Goal: Information Seeking & Learning: Learn about a topic

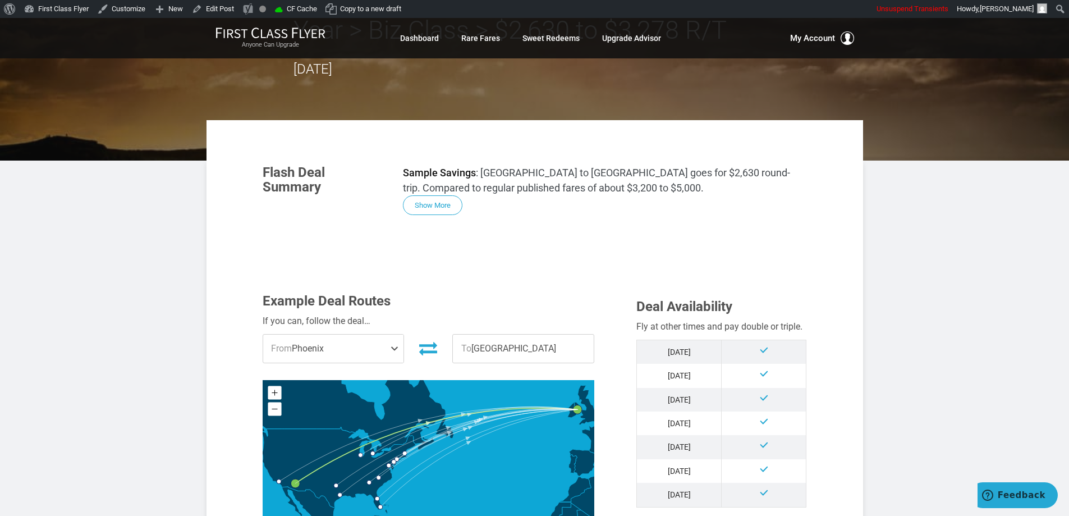
scroll to position [112, 0]
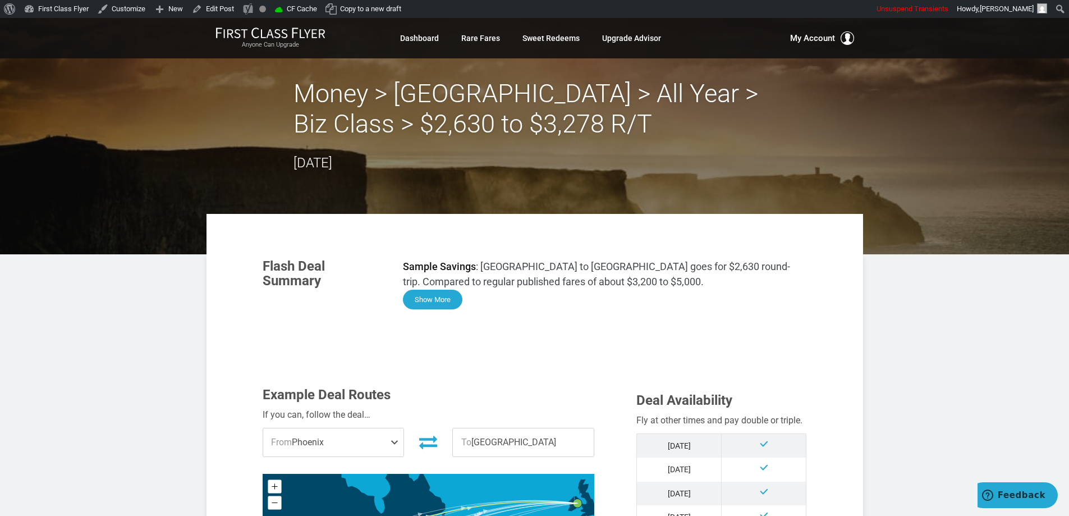
click at [442, 294] on button "Show More" at bounding box center [432, 300] width 59 height 20
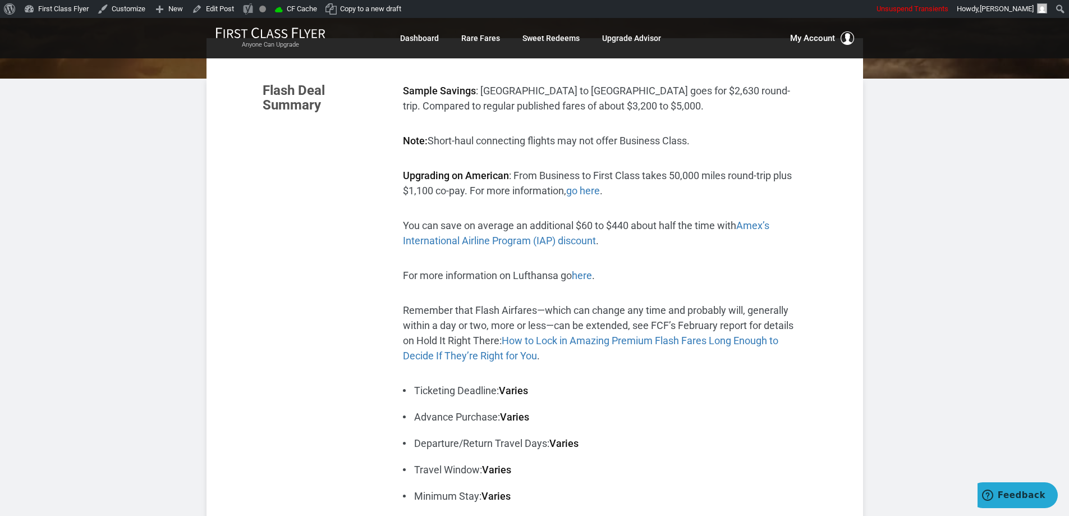
scroll to position [168, 0]
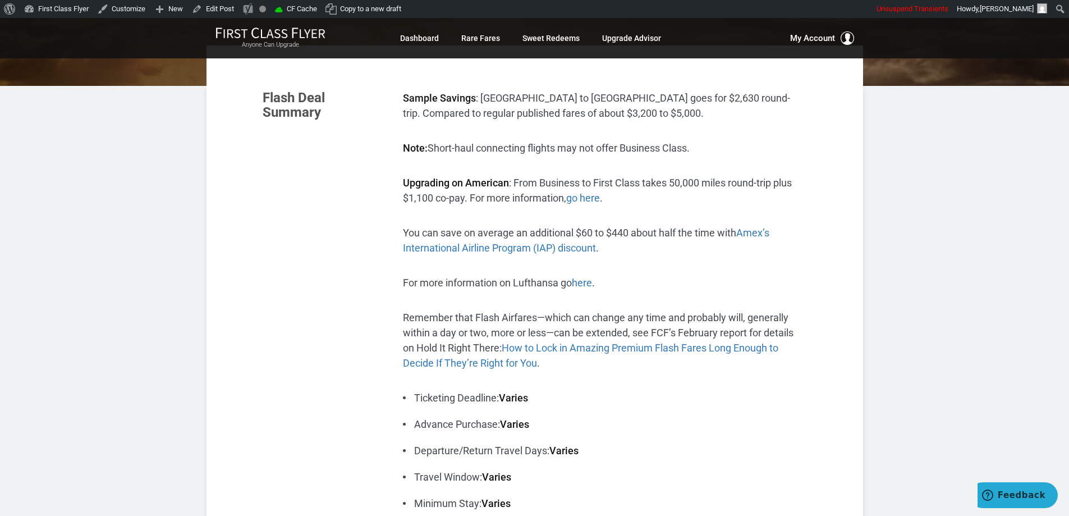
click at [590, 196] on link "go here" at bounding box center [583, 198] width 34 height 12
click at [764, 235] on span "Amex’s International Airline Program (IAP) discount" at bounding box center [586, 240] width 366 height 27
click at [587, 284] on link "here" at bounding box center [582, 283] width 20 height 12
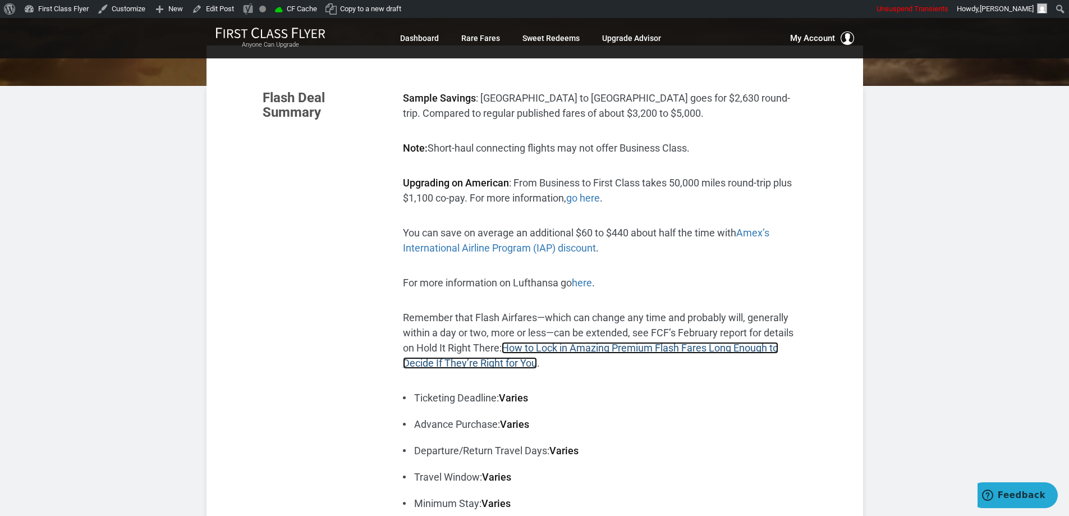
click at [690, 347] on link "How to Lock in Amazing Premium Flash Fares Long Enough to Decide If They’re Rig…" at bounding box center [590, 355] width 375 height 27
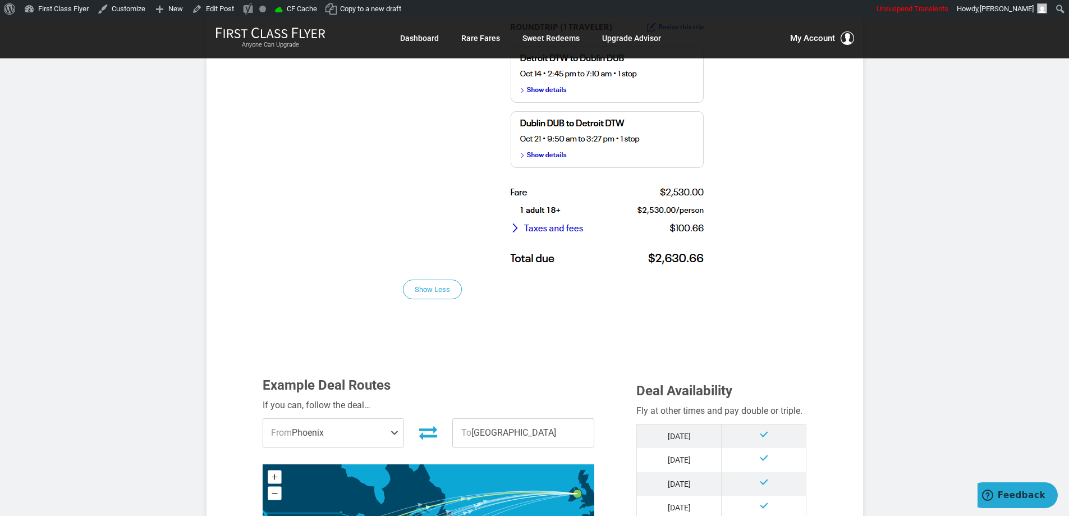
scroll to position [898, 0]
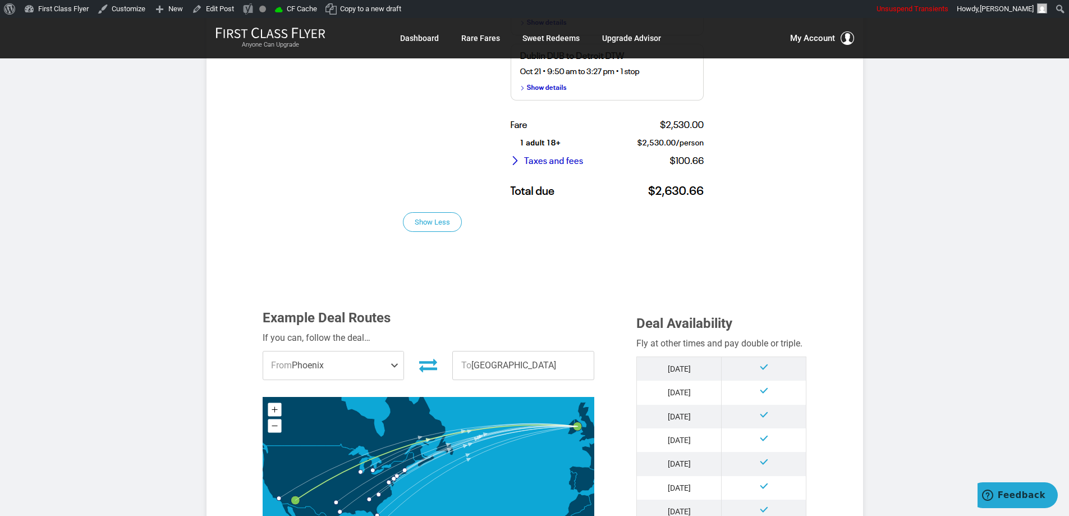
click at [797, 190] on p "Screenshot of sample fare on united.com:" at bounding box center [605, 62] width 404 height 278
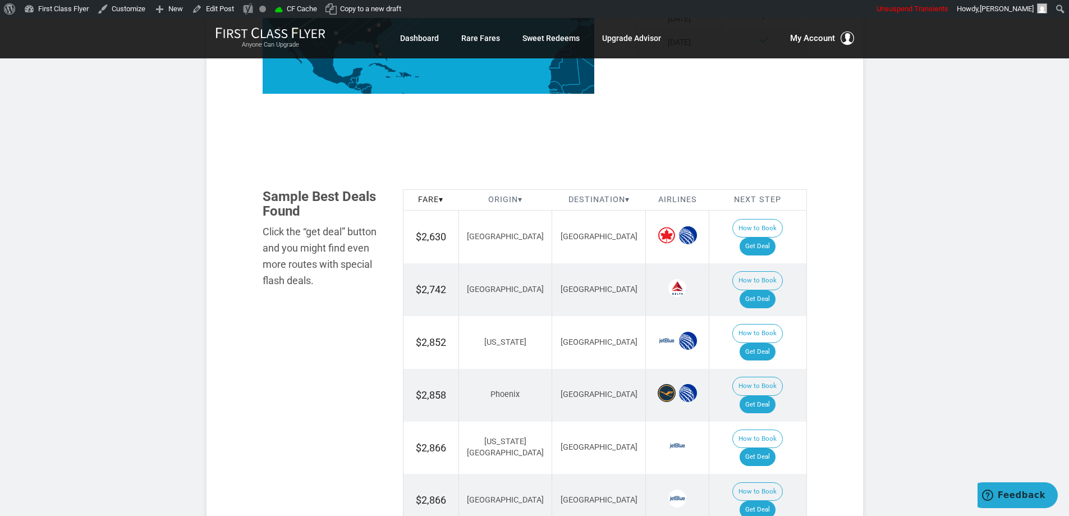
scroll to position [1347, 0]
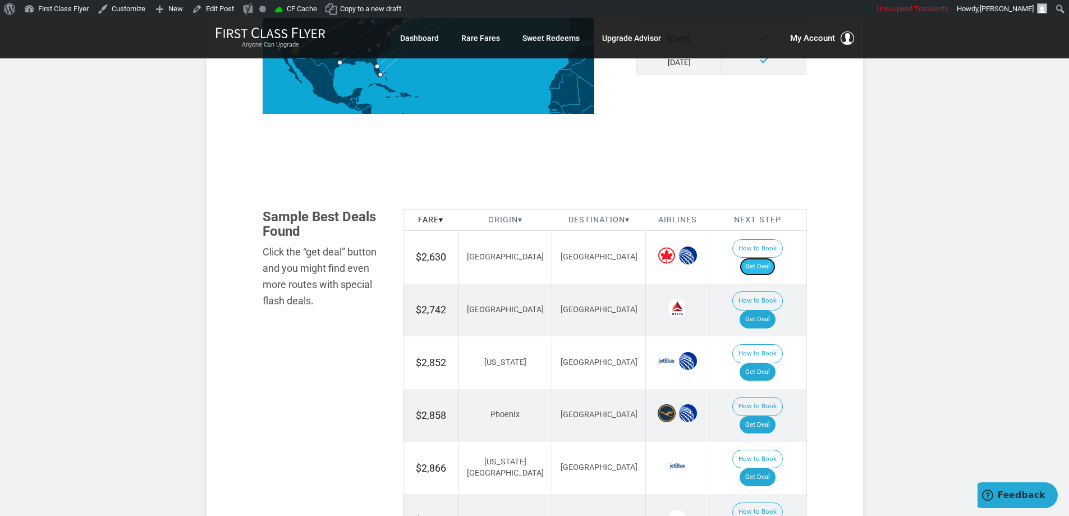
click at [772, 258] on link "Get Deal" at bounding box center [758, 267] width 36 height 18
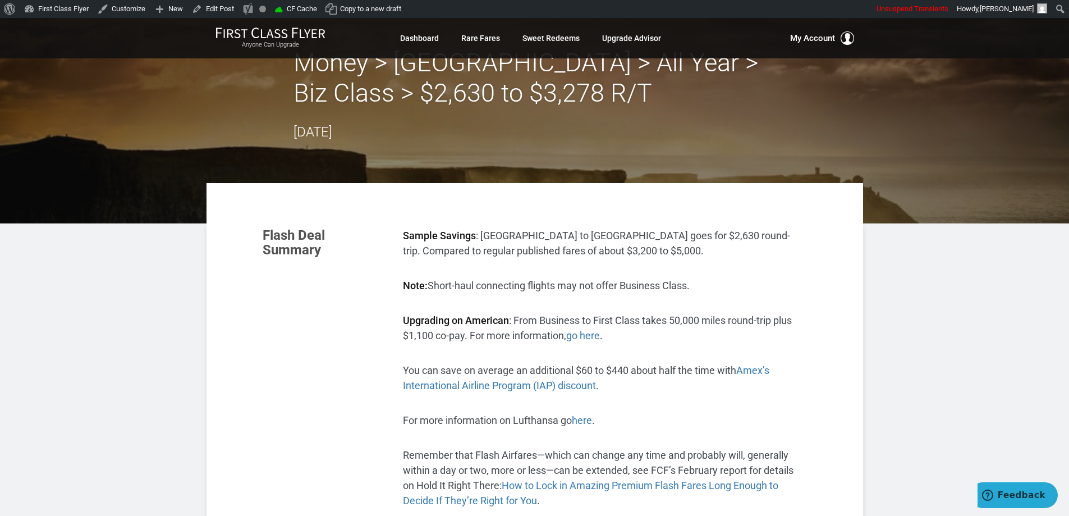
scroll to position [0, 0]
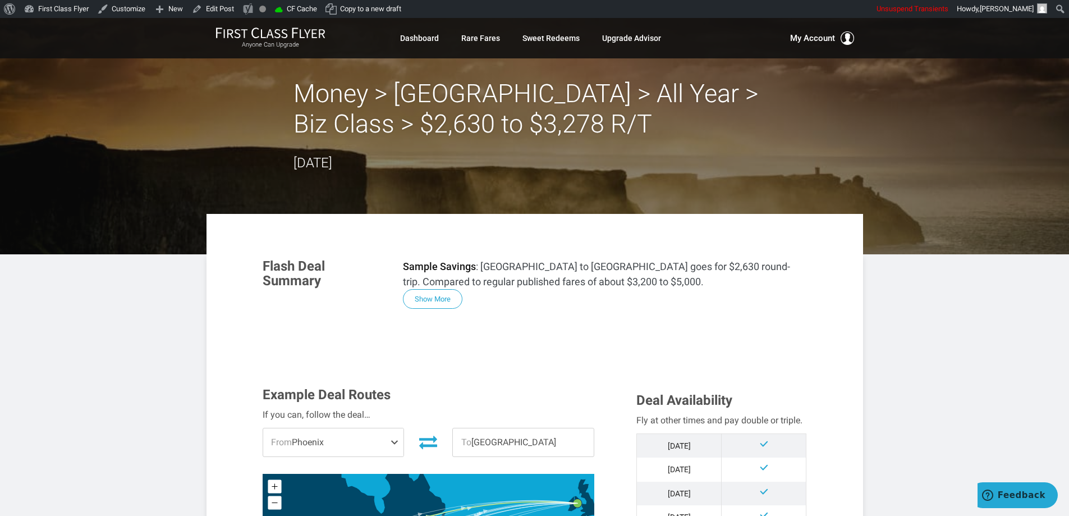
click at [447, 308] on button "Show More" at bounding box center [432, 300] width 59 height 20
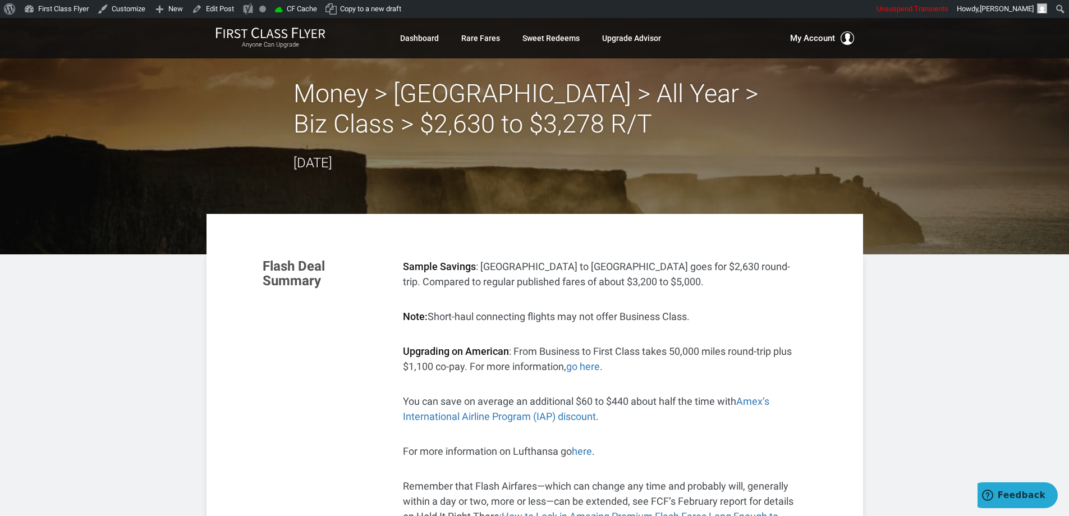
click at [888, 234] on header "Money > Dublin > All Year > Biz Class > $2,630 to $3,278 R/T September 08, 2025" at bounding box center [534, 136] width 1069 height 236
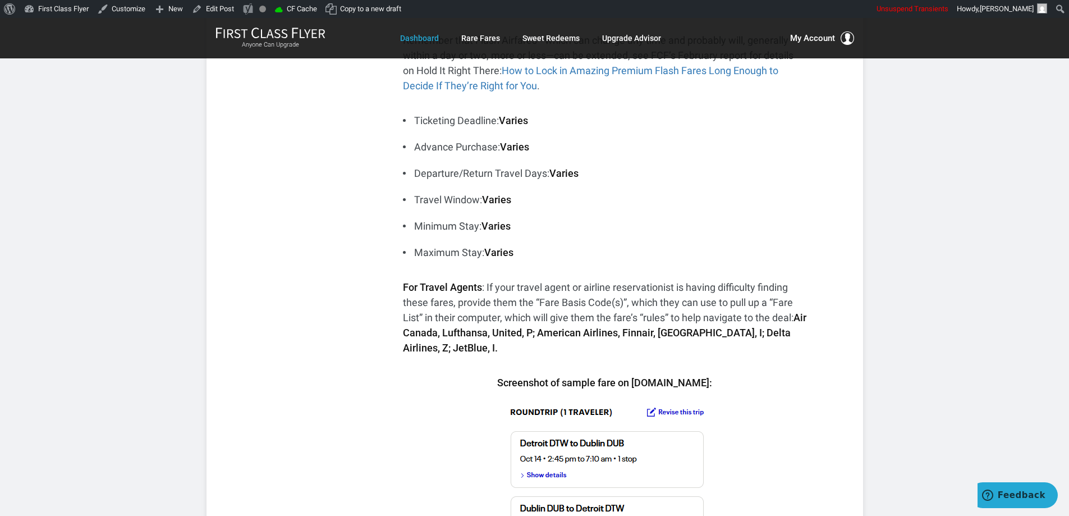
scroll to position [449, 0]
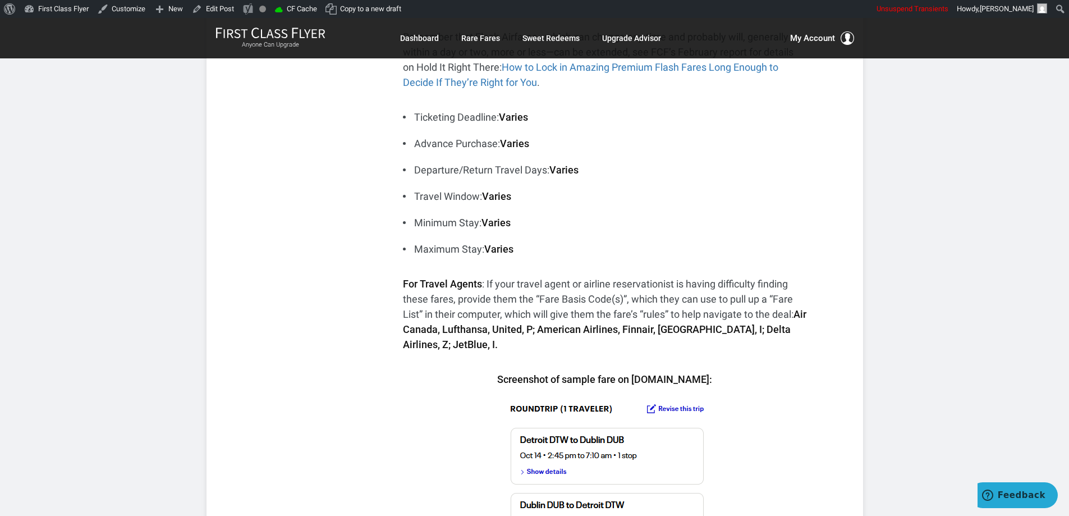
click at [733, 203] on li "Travel Window: Varies" at bounding box center [605, 196] width 404 height 15
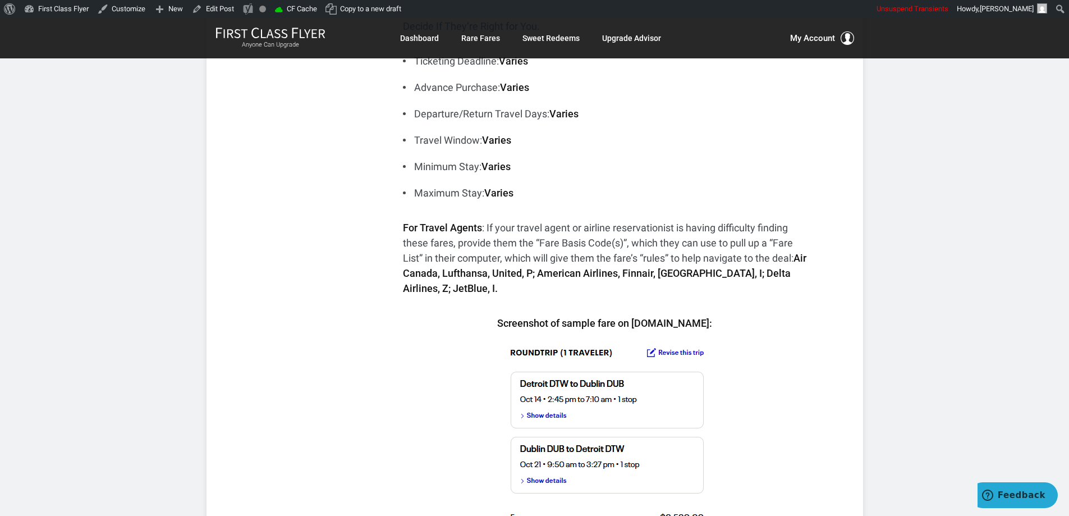
scroll to position [561, 0]
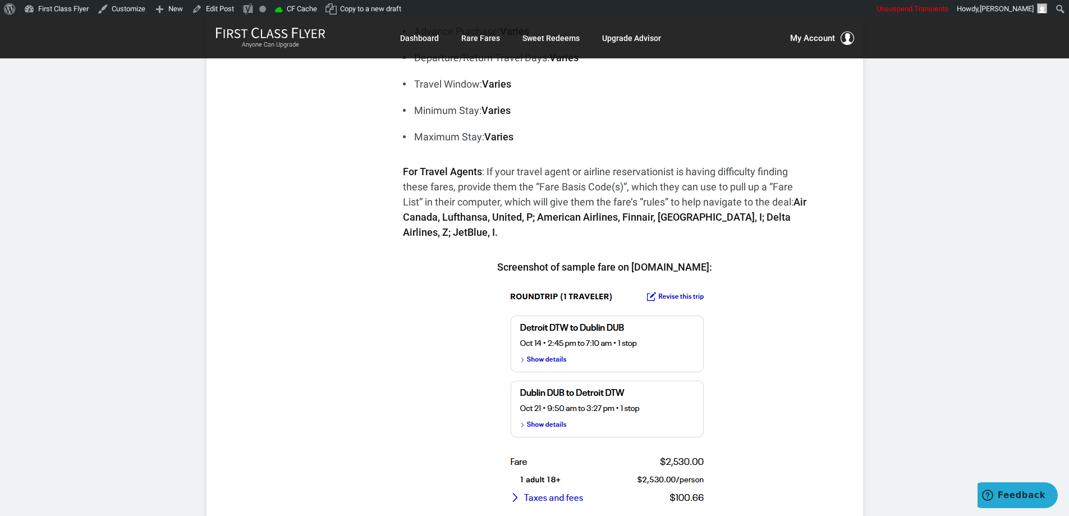
click at [785, 256] on div "Sample Savings : Detroit to Dublin goes for $2,630 round-trip. Compared to regu…" at bounding box center [605, 118] width 404 height 840
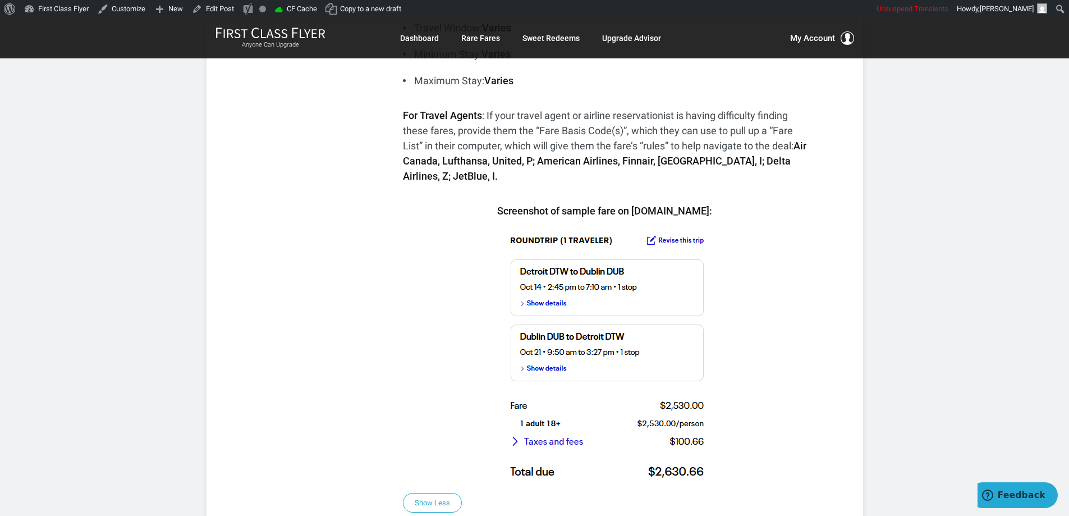
scroll to position [730, 0]
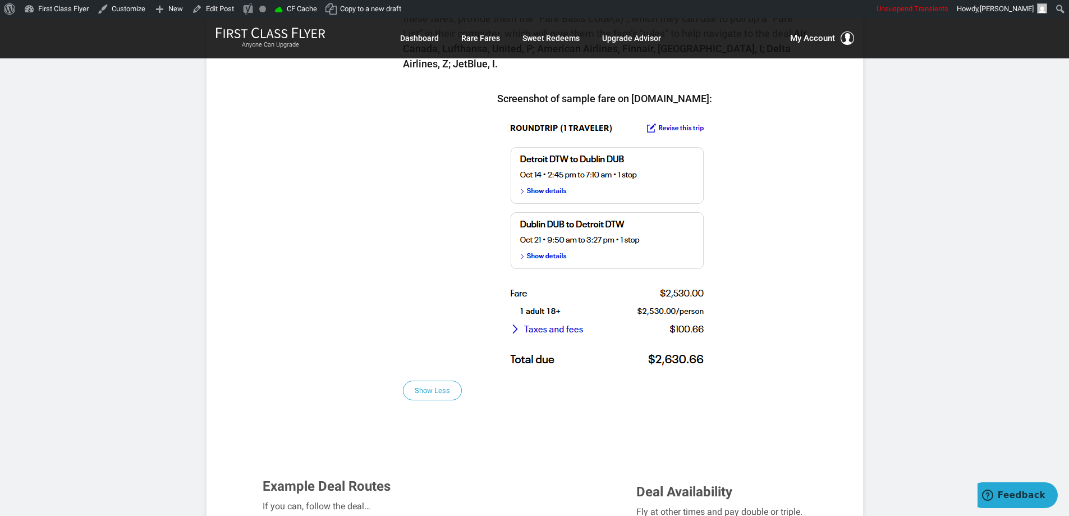
click at [783, 261] on p "Screenshot of sample fare on united.com:" at bounding box center [605, 230] width 404 height 278
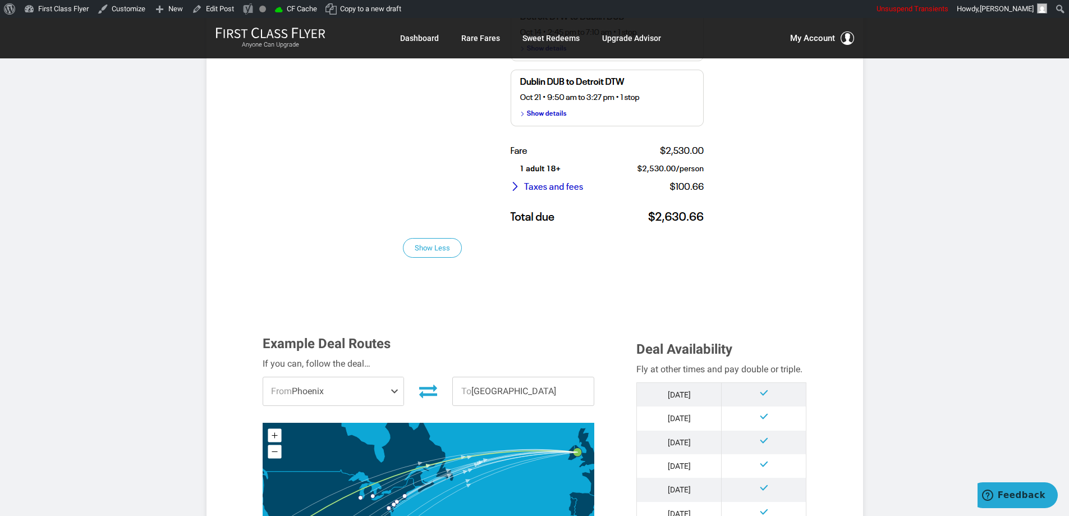
scroll to position [898, 0]
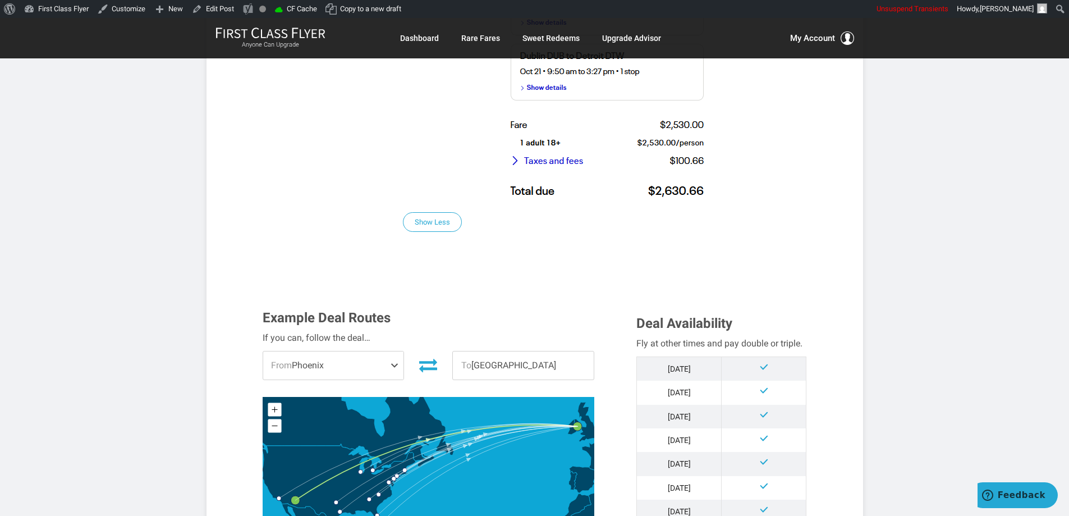
click at [866, 278] on article "Money > Dublin > All Year > Biz Class > $2,630 to $3,278 R/T September 08, 2025…" at bounding box center [534, 524] width 1069 height 2808
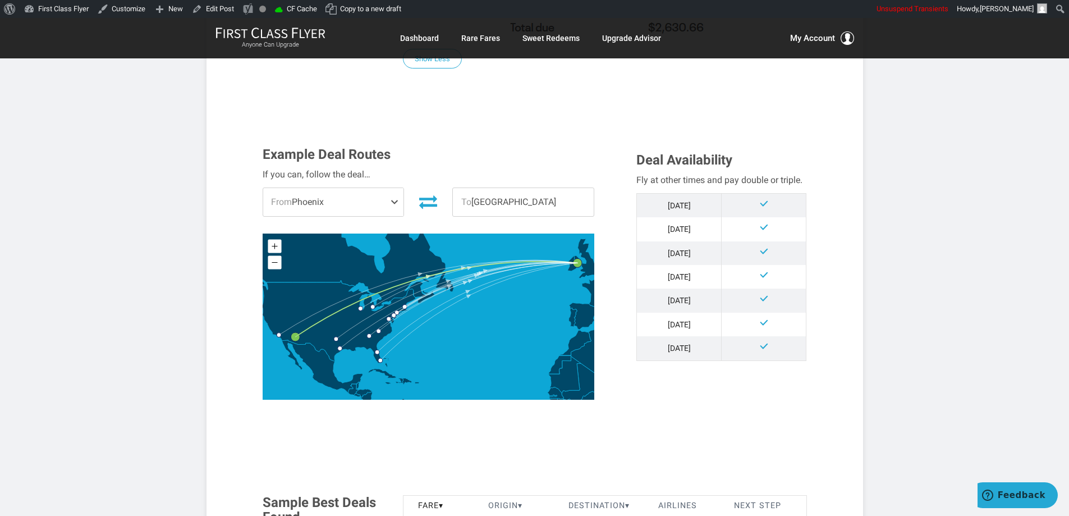
scroll to position [1066, 0]
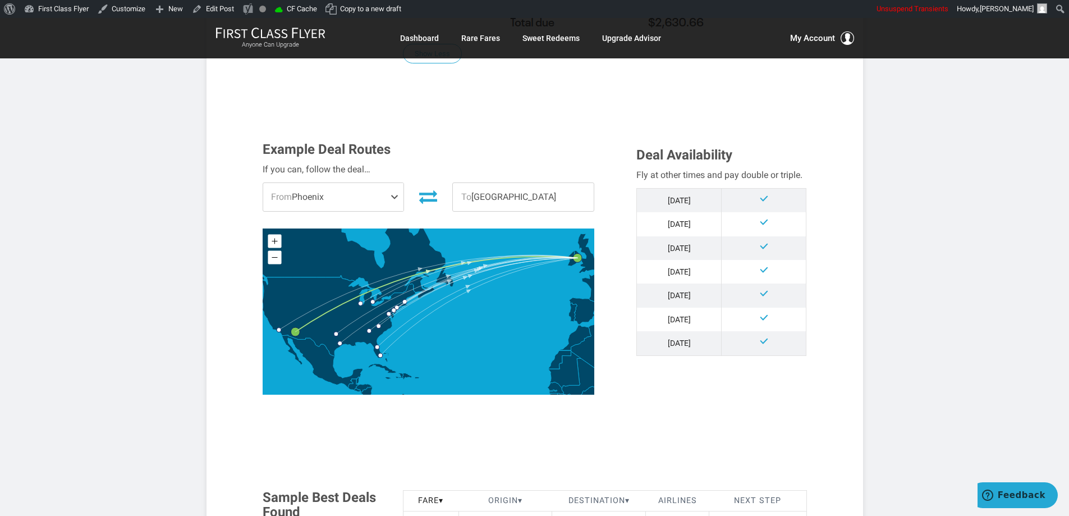
click at [863, 278] on article "Money > Dublin > All Year > Biz Class > $2,630 to $3,278 R/T September 08, 2025…" at bounding box center [534, 356] width 1069 height 2808
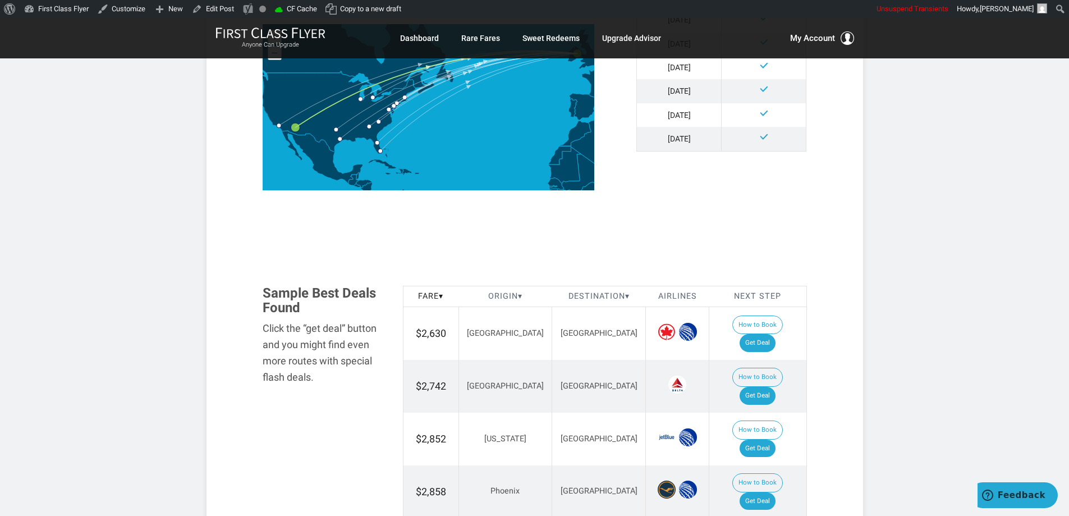
scroll to position [1291, 0]
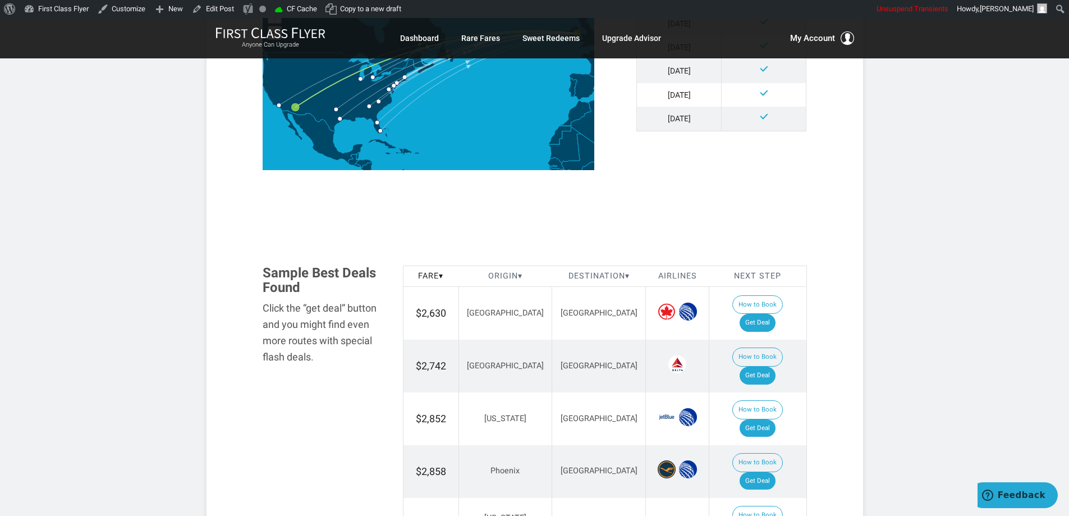
click at [863, 278] on article "Money > Dublin > All Year > Biz Class > $2,630 to $3,278 R/T September 08, 2025…" at bounding box center [534, 131] width 1069 height 2808
click at [843, 272] on section "Flash Deal Summary Sample Savings : Detroit to Dublin goes for $2,630 round-tri…" at bounding box center [535, 51] width 657 height 2256
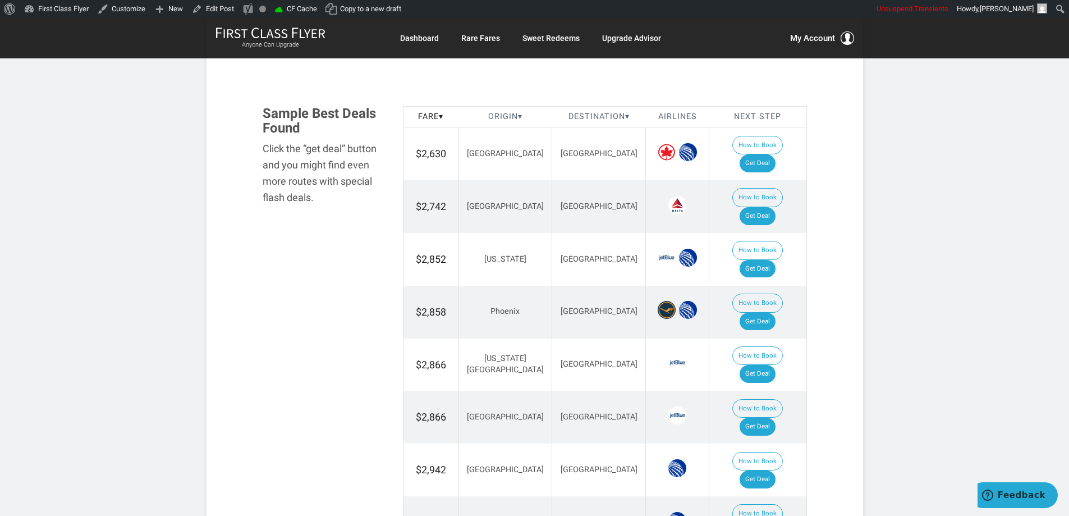
scroll to position [1459, 0]
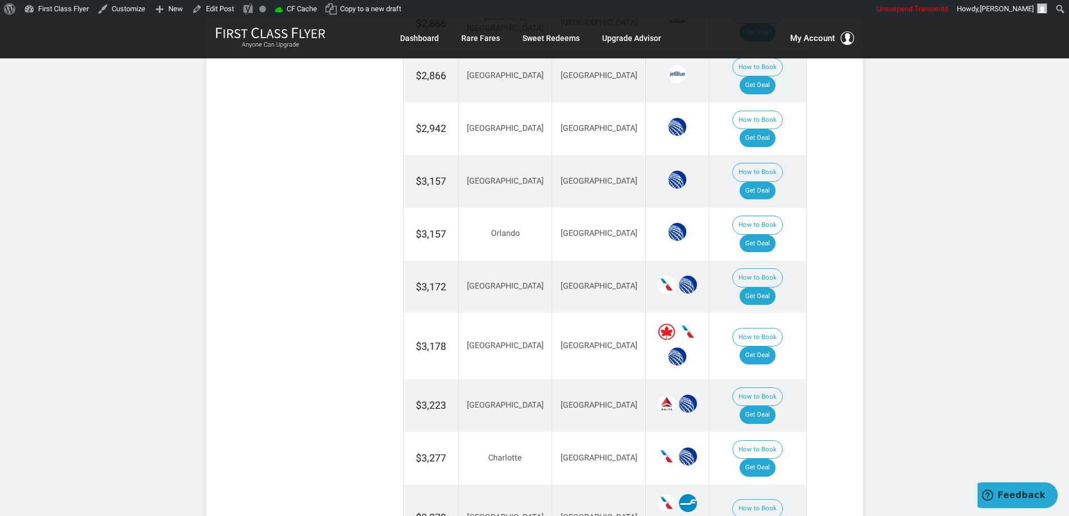
scroll to position [1796, 0]
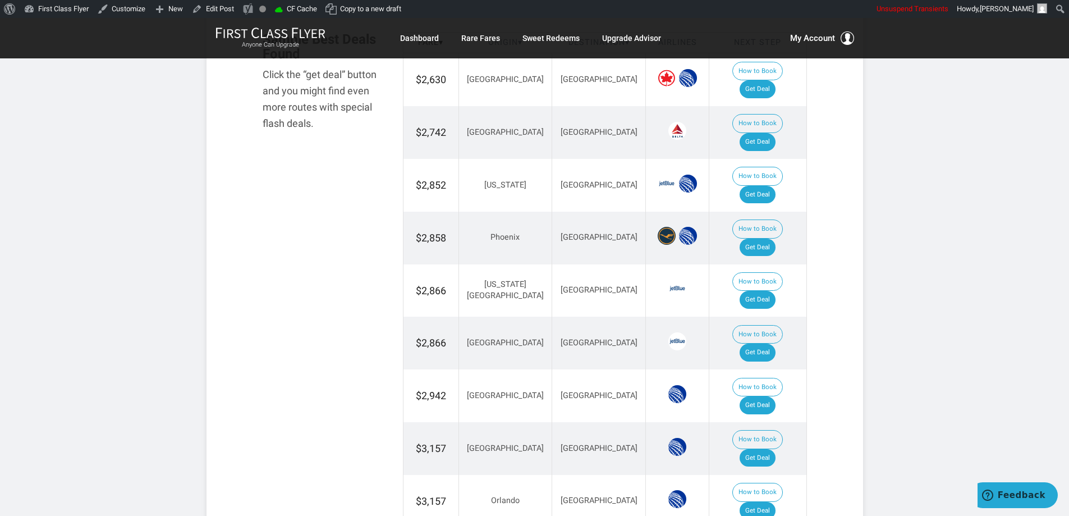
scroll to position [1346, 0]
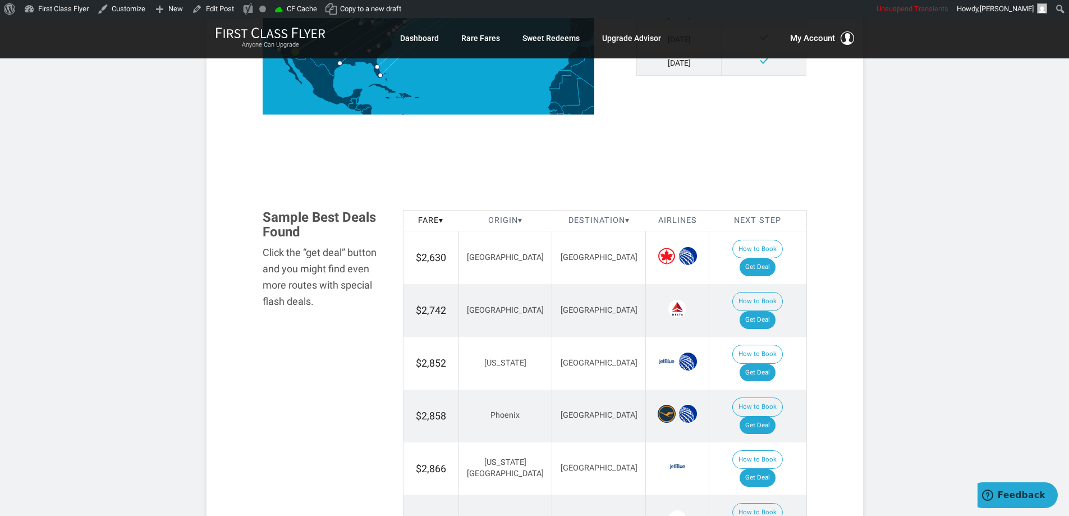
click at [906, 268] on article "Money > Dublin > All Year > Biz Class > $2,630 to $3,278 R/T September 08, 2025…" at bounding box center [534, 76] width 1069 height 2808
click at [888, 262] on article "Money > Dublin > All Year > Biz Class > $2,630 to $3,278 R/T September 08, 2025…" at bounding box center [534, 76] width 1069 height 2808
click at [873, 292] on article "Money > Dublin > All Year > Biz Class > $2,630 to $3,278 R/T September 08, 2025…" at bounding box center [534, 76] width 1069 height 2808
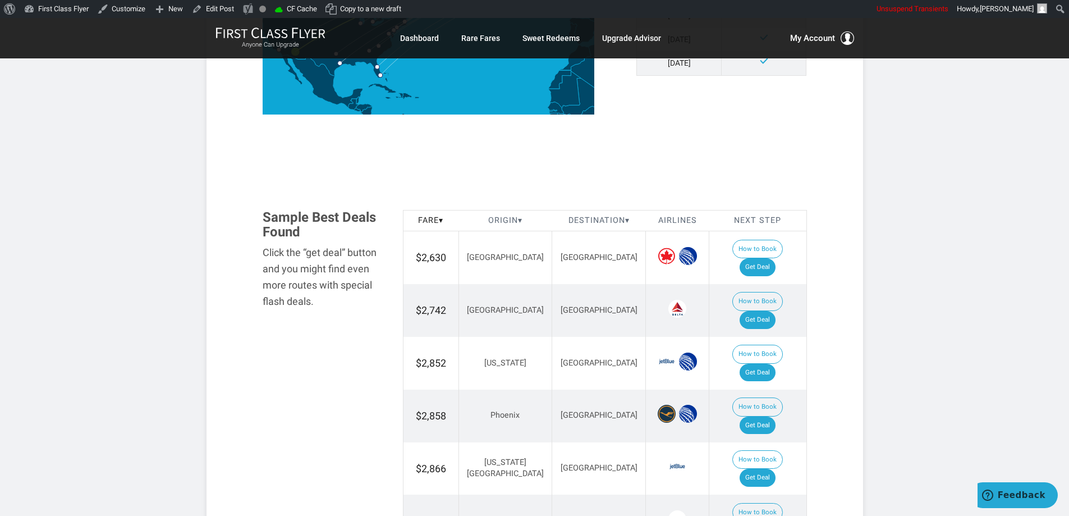
click at [873, 292] on article "Money > Dublin > All Year > Biz Class > $2,630 to $3,278 R/T September 08, 2025…" at bounding box center [534, 76] width 1069 height 2808
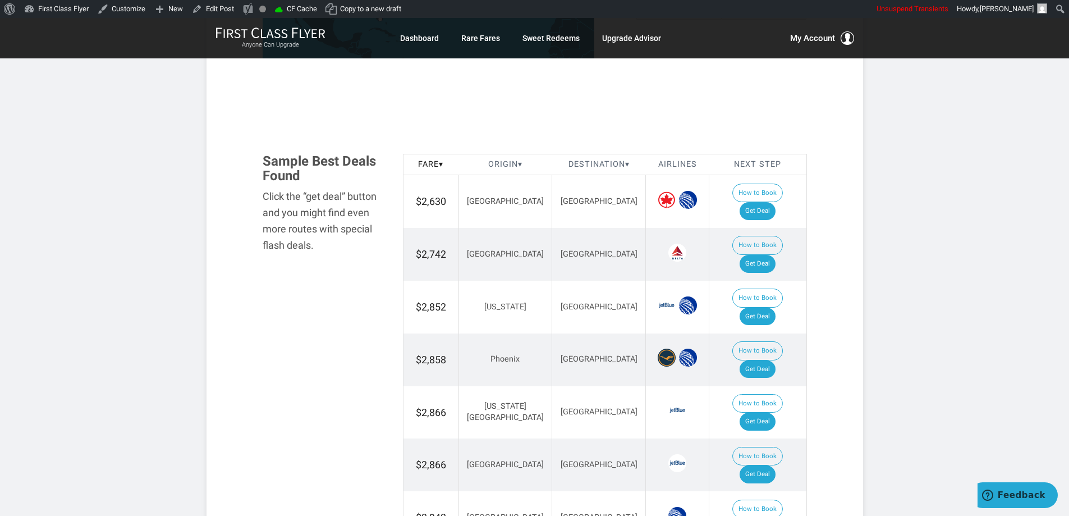
click at [873, 292] on article "Money > Dublin > All Year > Biz Class > $2,630 to $3,278 R/T September 08, 2025…" at bounding box center [534, 20] width 1069 height 2808
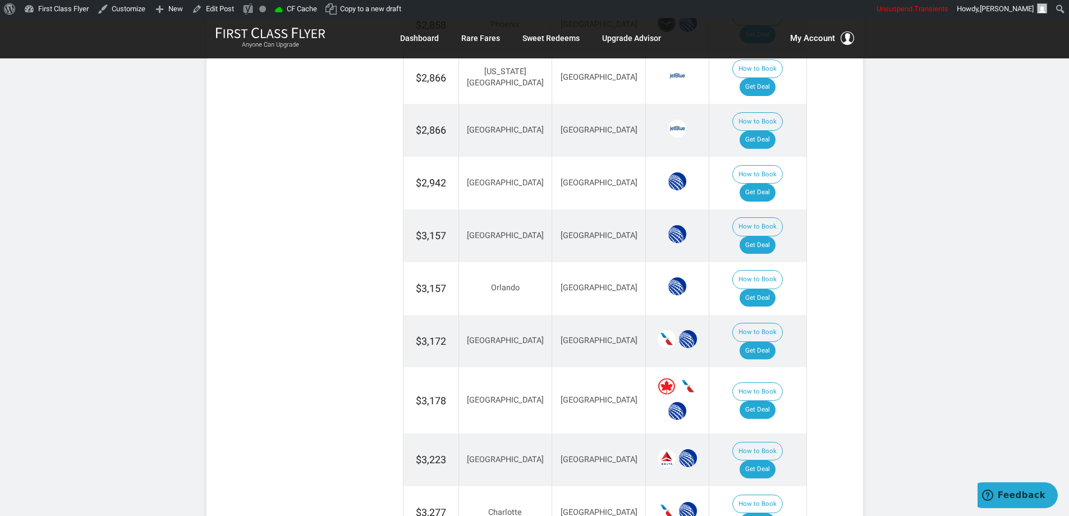
scroll to position [1739, 0]
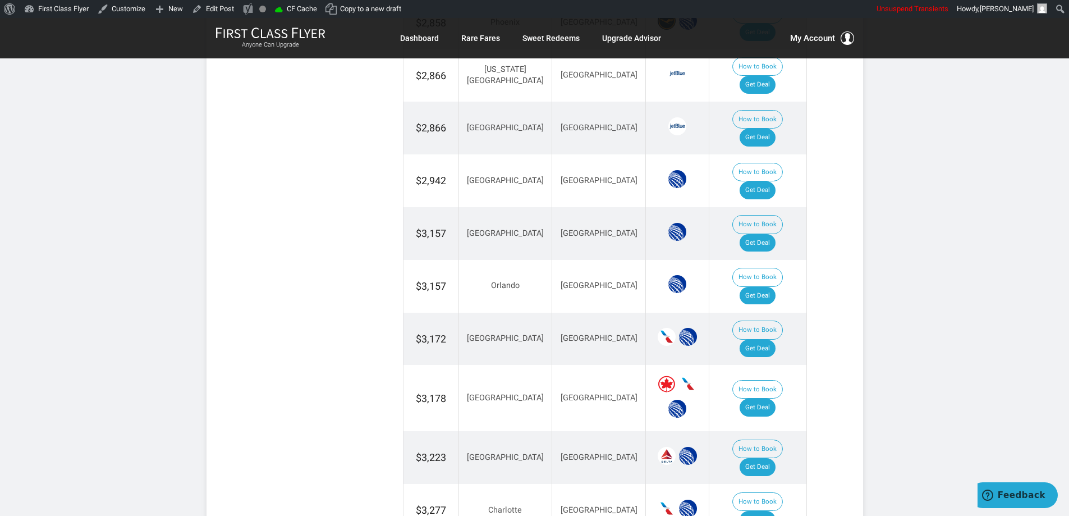
click at [810, 178] on div "Fare ▾ Origin ▾ Destination ▾ Airlines Next Step $2,630 Detroit Dublin How to B…" at bounding box center [604, 215] width 421 height 797
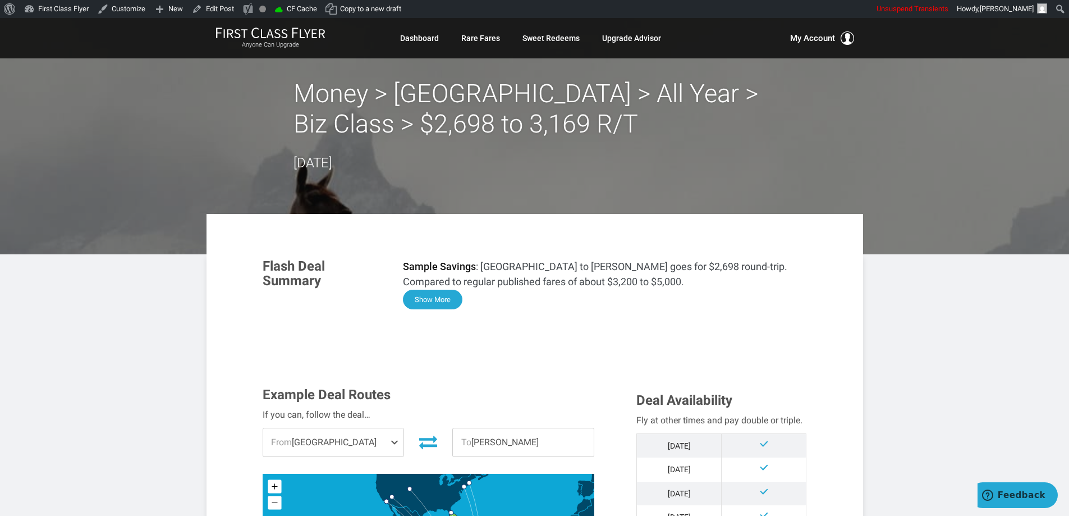
click at [437, 301] on button "Show More" at bounding box center [432, 300] width 59 height 20
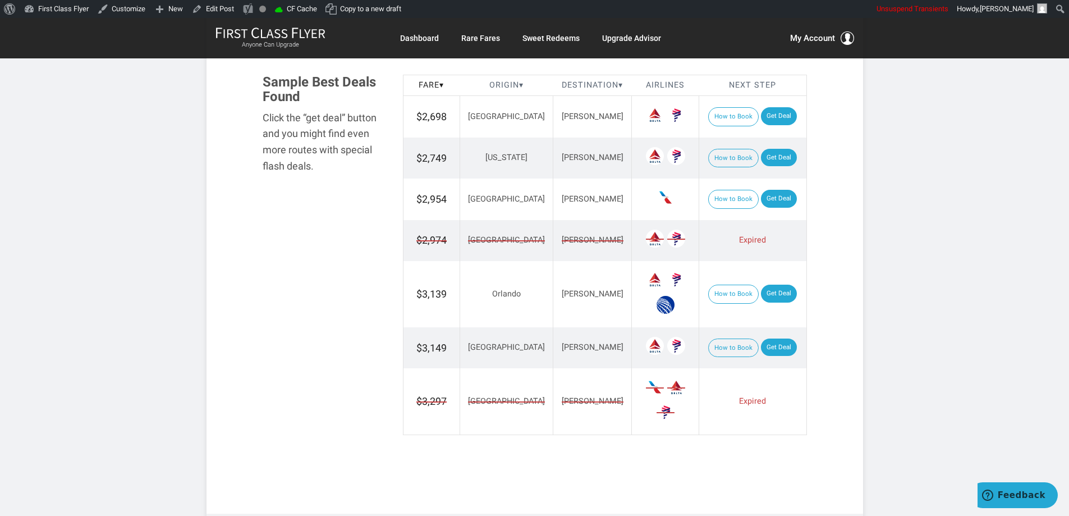
scroll to position [1394, 0]
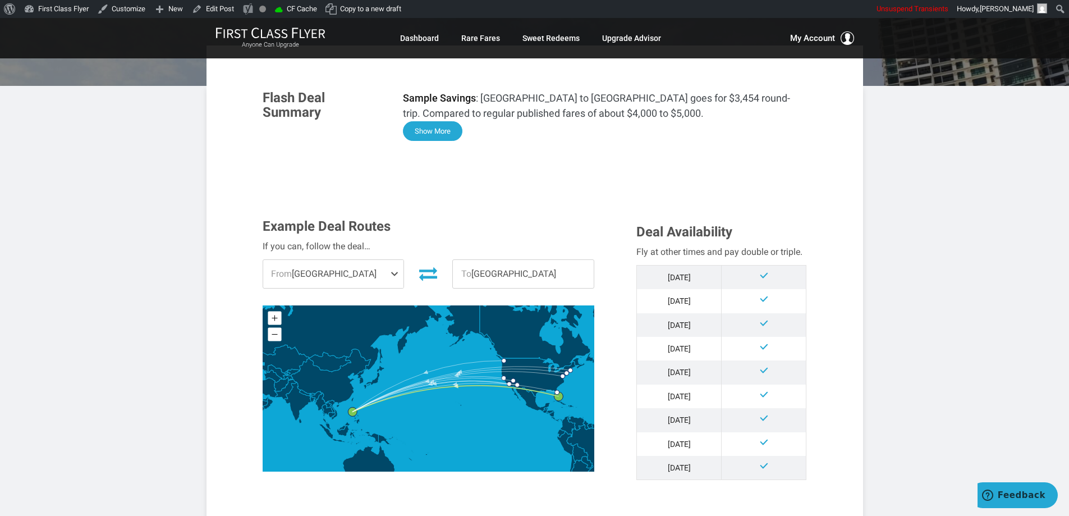
click at [439, 135] on button "Show More" at bounding box center [432, 131] width 59 height 20
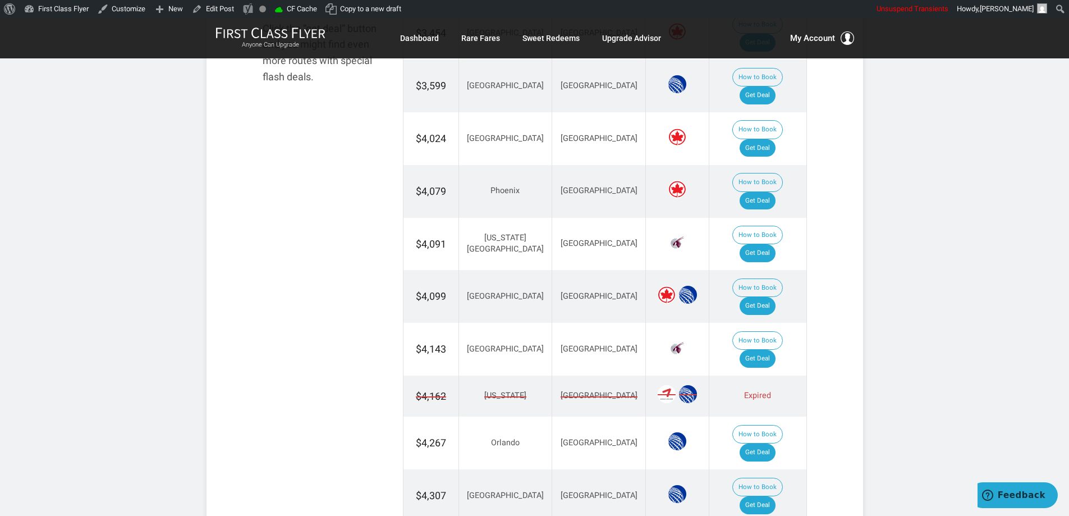
scroll to position [1450, 0]
